Goal: Use online tool/utility: Utilize a website feature to perform a specific function

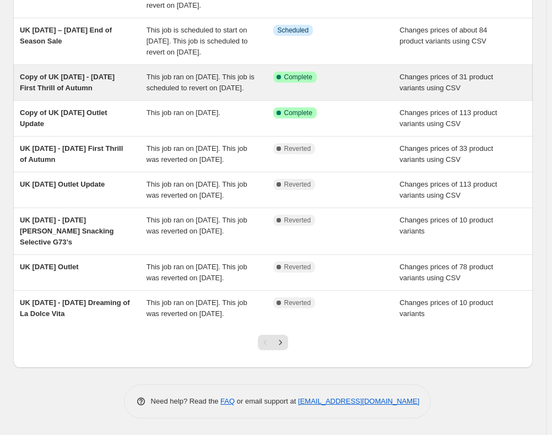
scroll to position [264, 0]
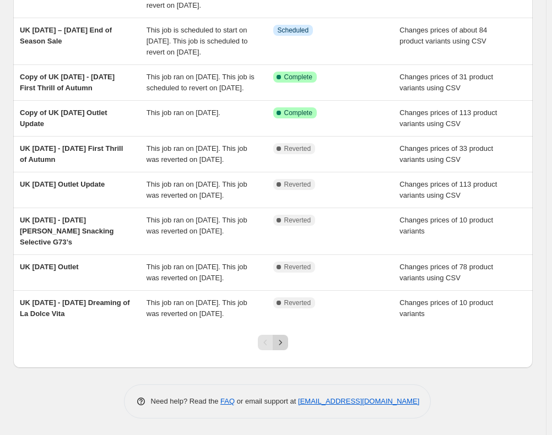
click at [286, 346] on icon "Next" at bounding box center [280, 342] width 11 height 11
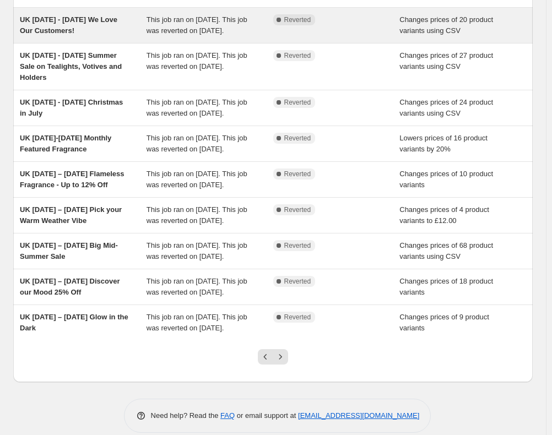
scroll to position [132, 0]
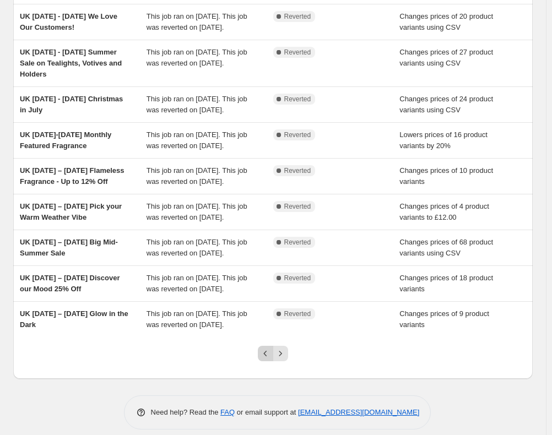
click at [263, 348] on button "Previous" at bounding box center [265, 353] width 15 height 15
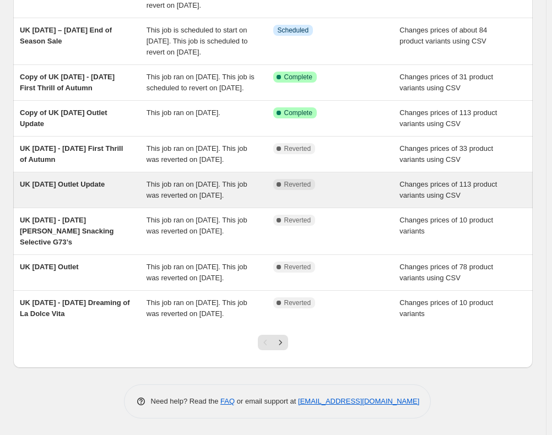
scroll to position [264, 0]
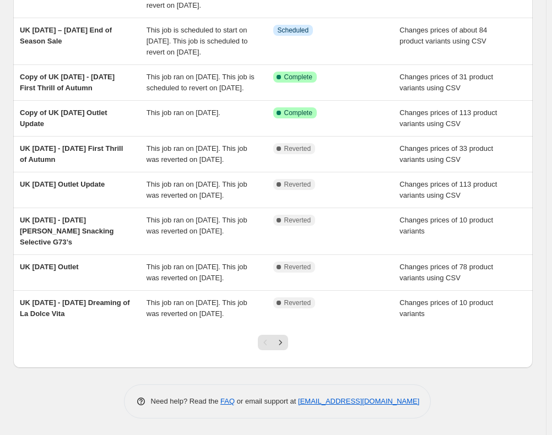
click at [51, 407] on div "Need help? Read the FAQ or email support at [EMAIL_ADDRESS][DOMAIN_NAME]" at bounding box center [277, 401] width 510 height 34
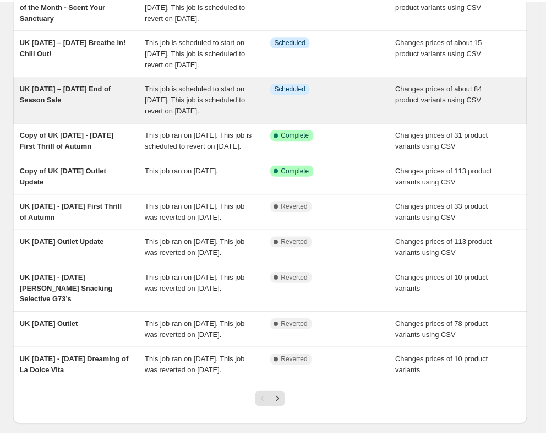
scroll to position [0, 0]
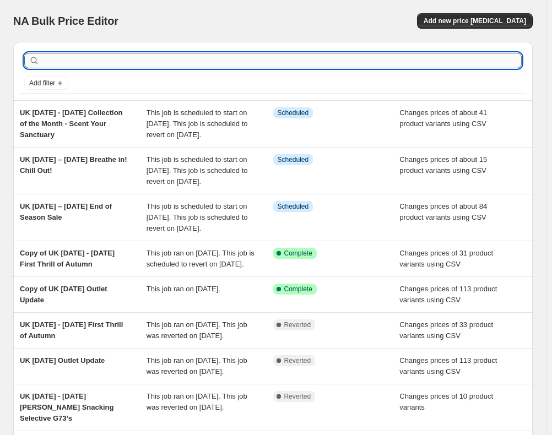
click at [221, 62] on input "text" at bounding box center [282, 60] width 480 height 15
type input "monthly"
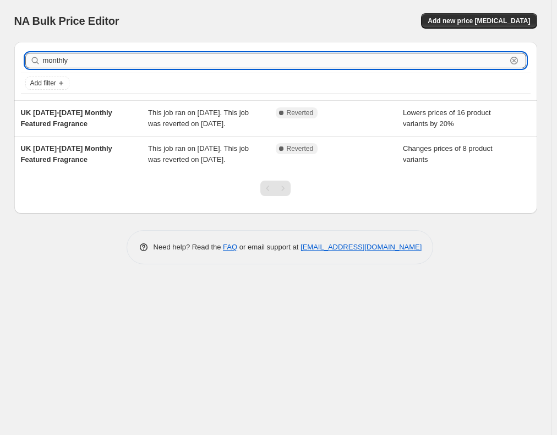
click at [221, 63] on input "monthly" at bounding box center [275, 60] width 464 height 15
drag, startPoint x: 77, startPoint y: 64, endPoint x: 23, endPoint y: 61, distance: 54.1
click at [23, 61] on div "monthly Clear" at bounding box center [276, 60] width 510 height 24
click at [472, 24] on span "Add new price [MEDICAL_DATA]" at bounding box center [479, 21] width 102 height 9
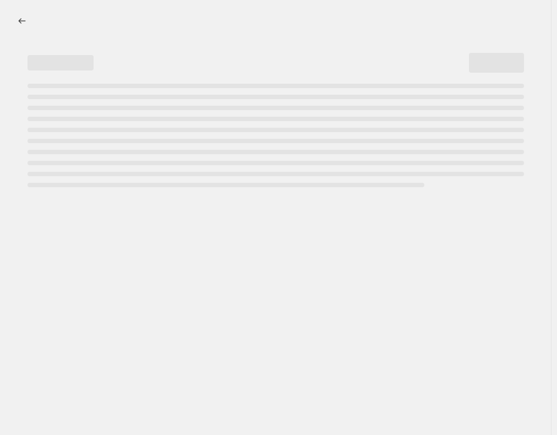
select select "percentage"
